Goal: Navigation & Orientation: Find specific page/section

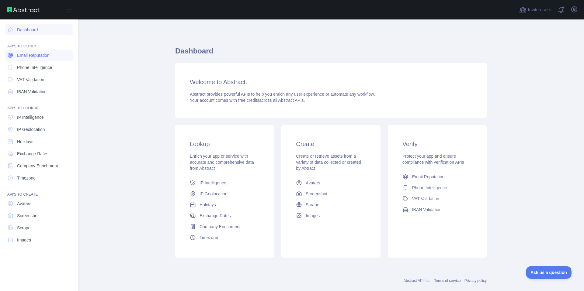
click at [11, 54] on icon at bounding box center [10, 55] width 2 height 2
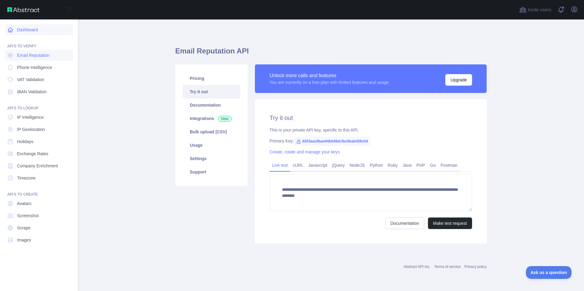
click at [13, 31] on icon at bounding box center [10, 30] width 6 height 6
